Goal: Task Accomplishment & Management: Use online tool/utility

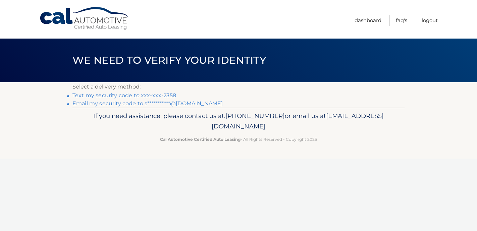
click at [124, 95] on link "Text my security code to xxx-xxx-2358" at bounding box center [124, 95] width 104 height 6
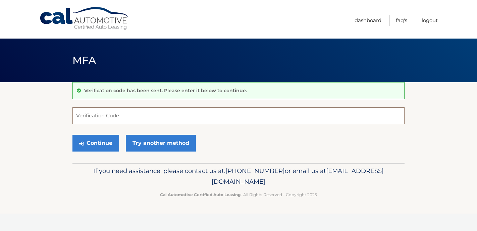
click at [95, 116] on input "Verification Code" at bounding box center [238, 115] width 332 height 17
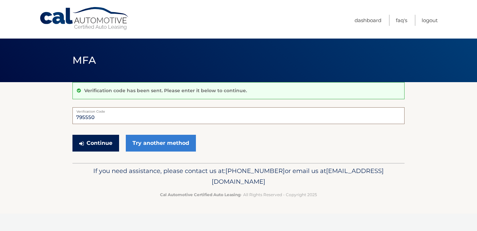
type input "795550"
click at [95, 145] on button "Continue" at bounding box center [95, 143] width 47 height 17
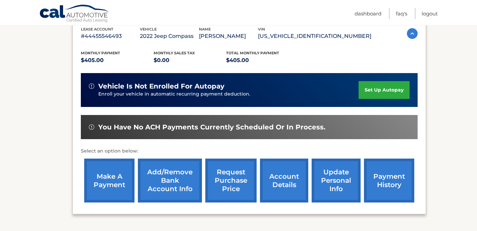
scroll to position [121, 0]
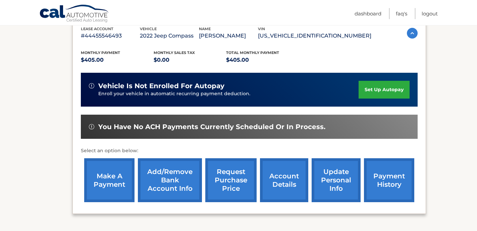
click at [113, 180] on link "make a payment" at bounding box center [109, 180] width 50 height 44
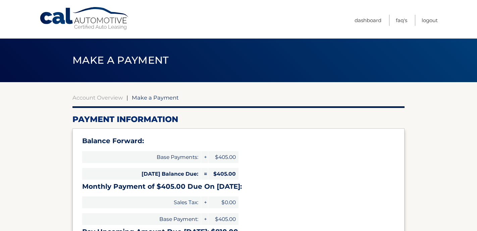
select select "NDY2ZWU3MGYtYTM5OC00NThjLWIxMmItMjllNTkyOWVmMzI5"
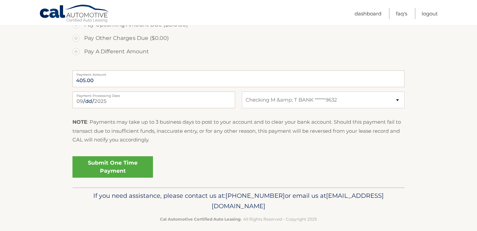
scroll to position [277, 0]
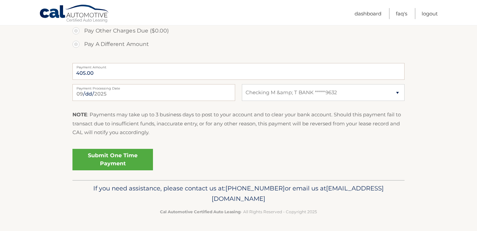
click at [110, 161] on link "Submit One Time Payment" at bounding box center [112, 159] width 81 height 21
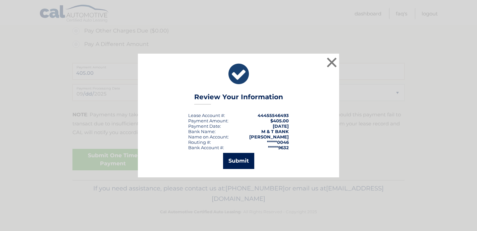
click at [239, 162] on button "Submit" at bounding box center [238, 161] width 31 height 16
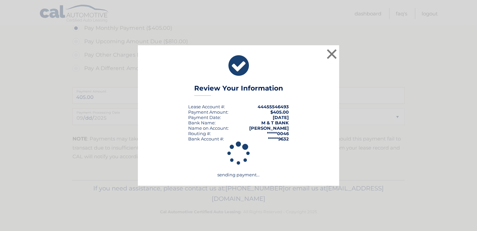
scroll to position [253, 0]
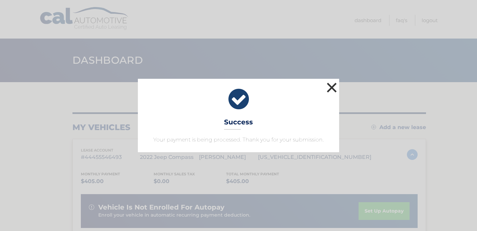
click at [331, 85] on button "×" at bounding box center [331, 87] width 13 height 13
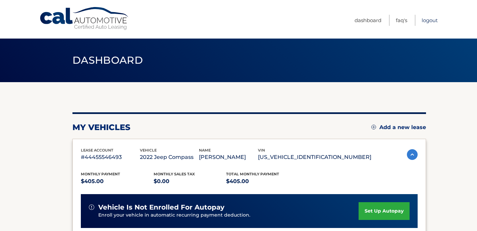
click at [429, 20] on link "Logout" at bounding box center [430, 20] width 16 height 11
